Goal: Transaction & Acquisition: Purchase product/service

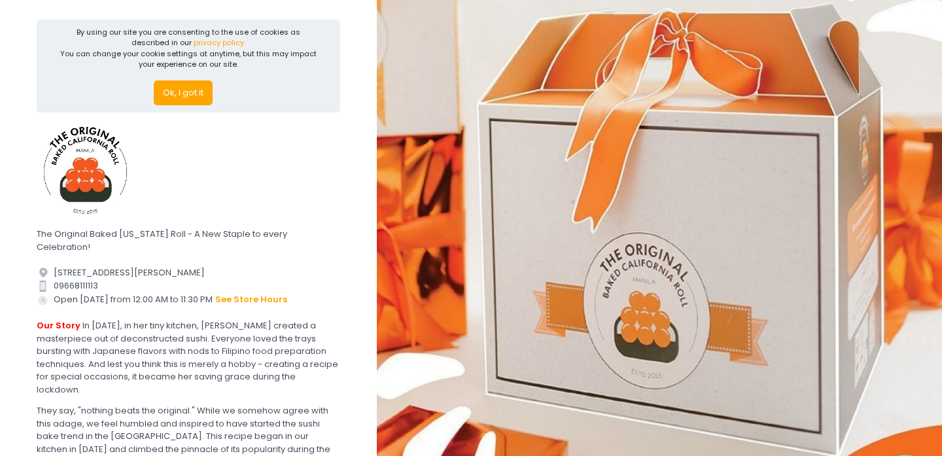
click at [203, 94] on button "Ok, I got it" at bounding box center [183, 92] width 59 height 25
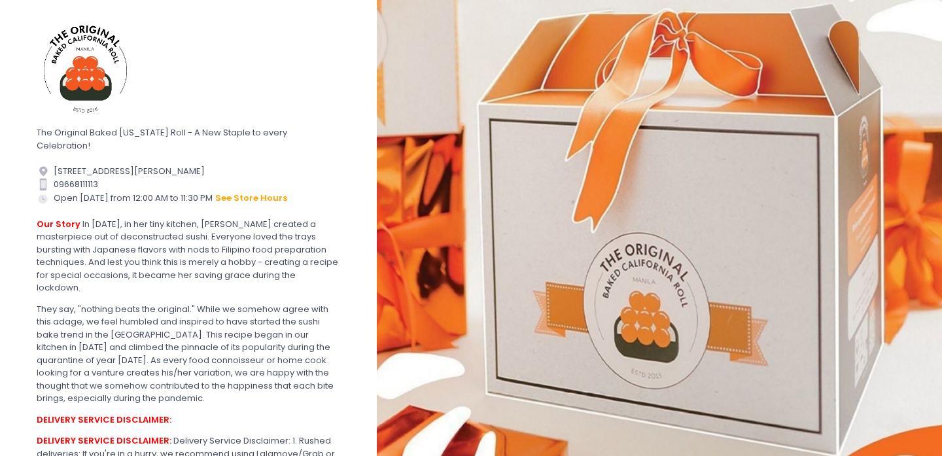
scroll to position [223, 0]
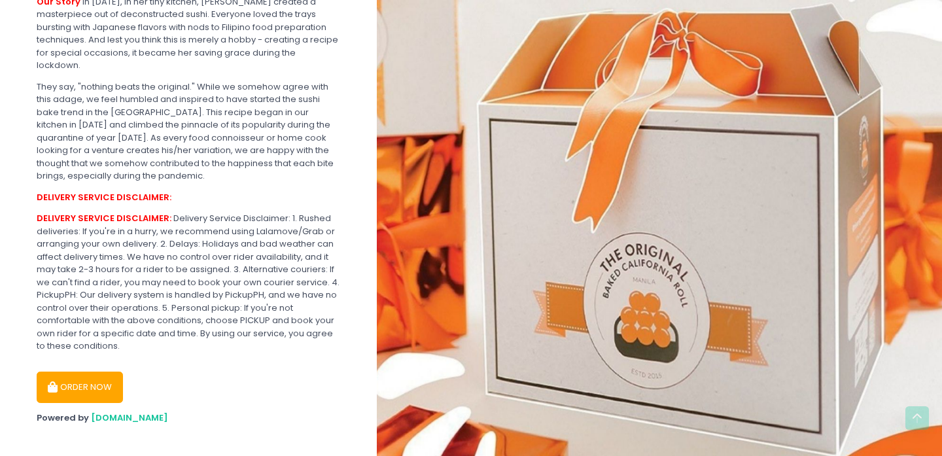
click at [96, 372] on button "ORDER NOW" at bounding box center [80, 387] width 86 height 31
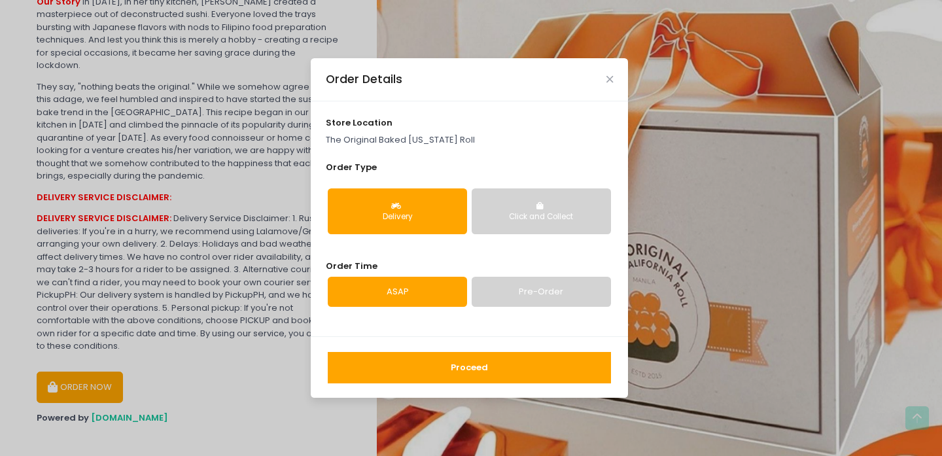
click at [530, 297] on link "Pre-Order" at bounding box center [541, 292] width 139 height 30
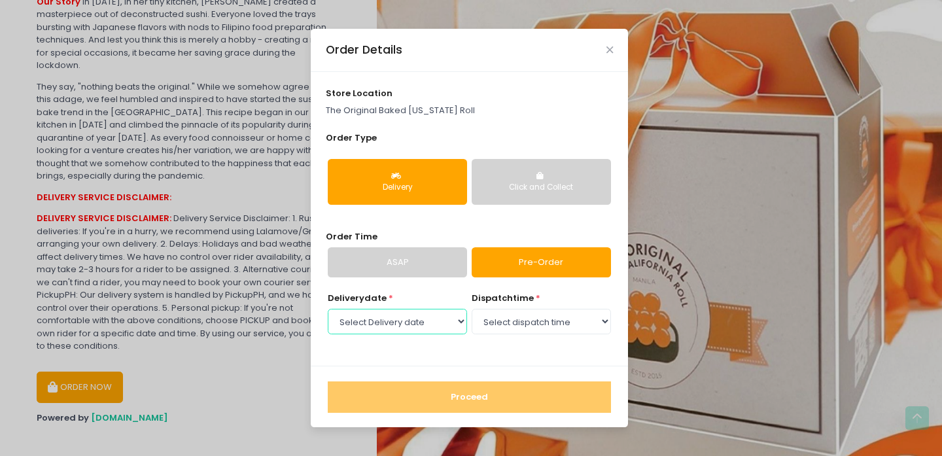
click at [438, 329] on select "Select Delivery date [DATE] [DATE] [DATE] [DATE] [DATE] [DATE] [DATE] [DATE] [D…" at bounding box center [397, 321] width 139 height 25
select select "[DATE]"
click at [328, 309] on select "Select Delivery date [DATE] [DATE] [DATE] [DATE] [DATE] [DATE] [DATE] [DATE] [D…" at bounding box center [397, 321] width 139 height 25
click at [524, 308] on div "dispatch time * Select dispatch time 12:00 AM - 12:30 AM 12:30 AM - 01:00 AM 01…" at bounding box center [541, 314] width 139 height 45
click at [526, 332] on select "Select dispatch time 12:00 AM - 12:30 AM 12:30 AM - 01:00 AM 01:00 AM - 01:30 A…" at bounding box center [541, 321] width 139 height 25
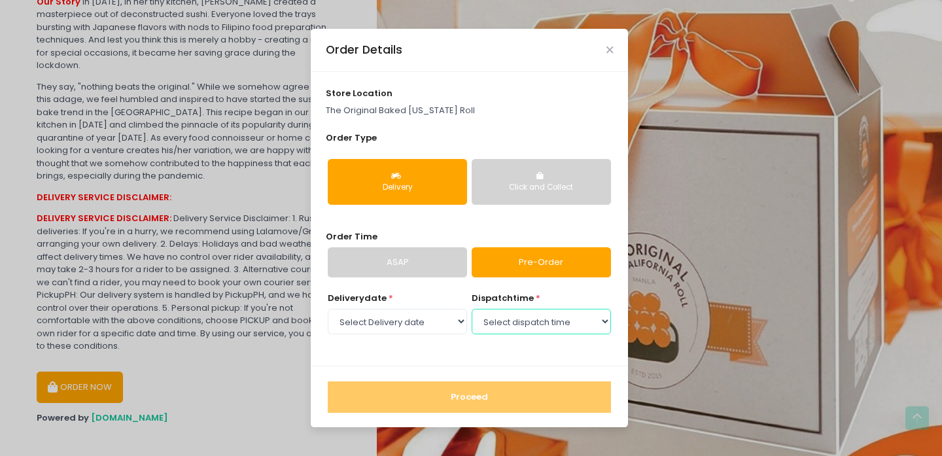
select select "16:30"
click at [472, 309] on select "Select dispatch time 12:00 AM - 12:30 AM 12:30 AM - 01:00 AM 01:00 AM - 01:30 A…" at bounding box center [541, 321] width 139 height 25
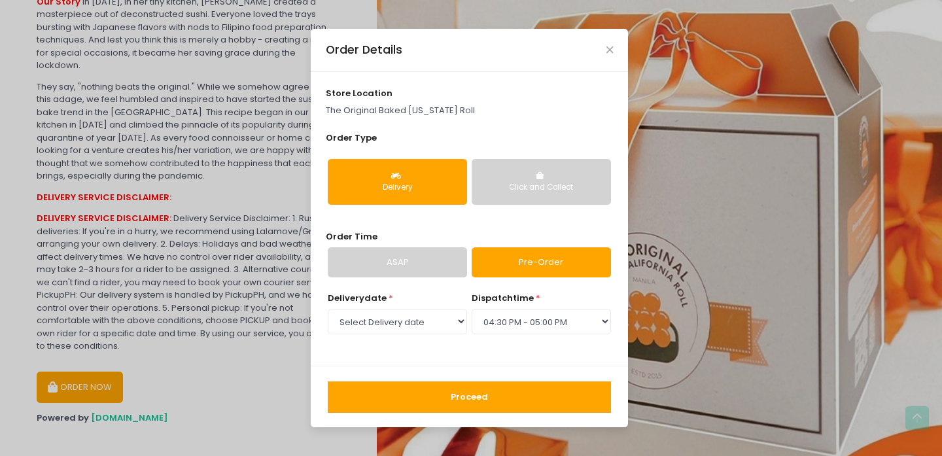
click at [512, 391] on button "Proceed" at bounding box center [469, 397] width 283 height 31
